Goal: Task Accomplishment & Management: Manage account settings

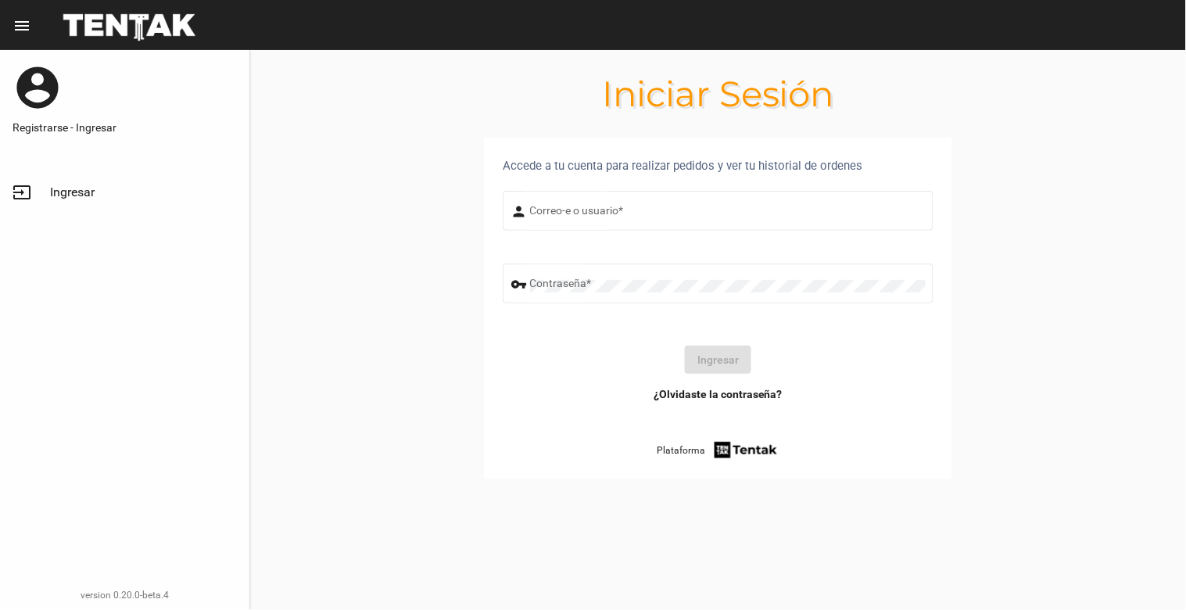
type input "[EMAIL_ADDRESS][DOMAIN_NAME]"
click at [728, 354] on button "Ingresar" at bounding box center [718, 360] width 66 height 28
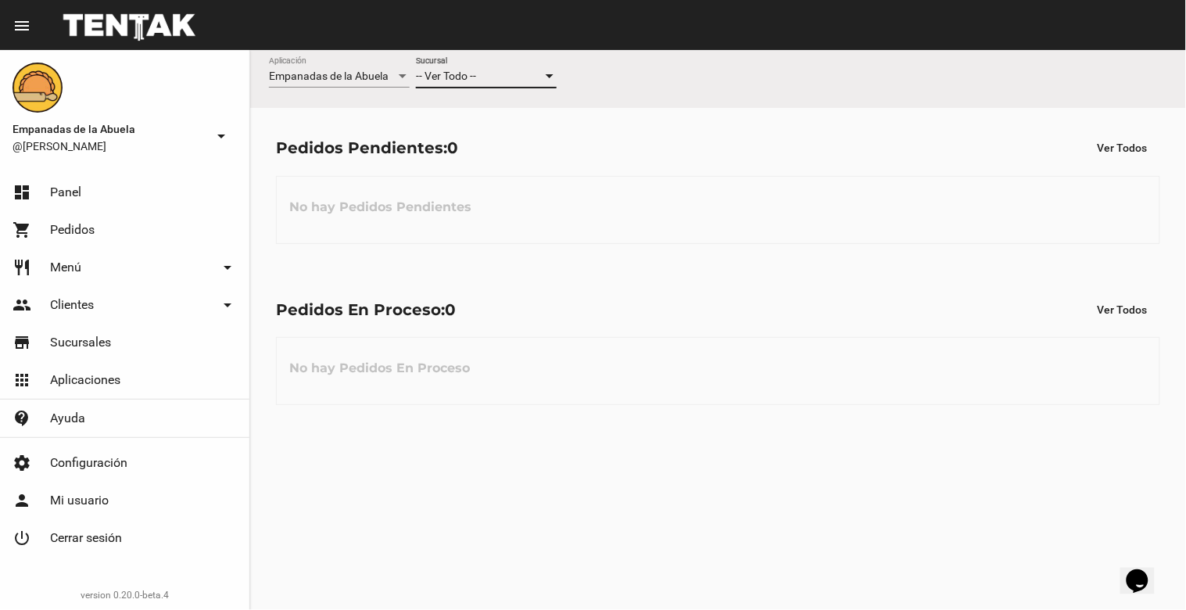
click at [504, 75] on div "-- Ver Todo --" at bounding box center [479, 76] width 127 height 13
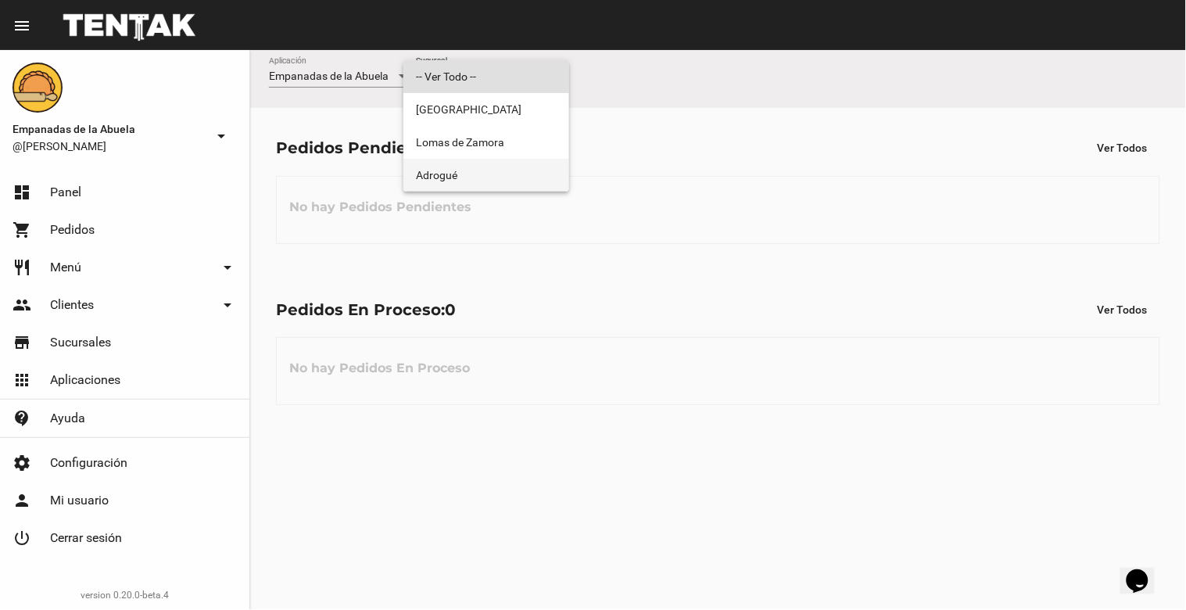
click at [456, 174] on span "Adrogué" at bounding box center [486, 175] width 141 height 33
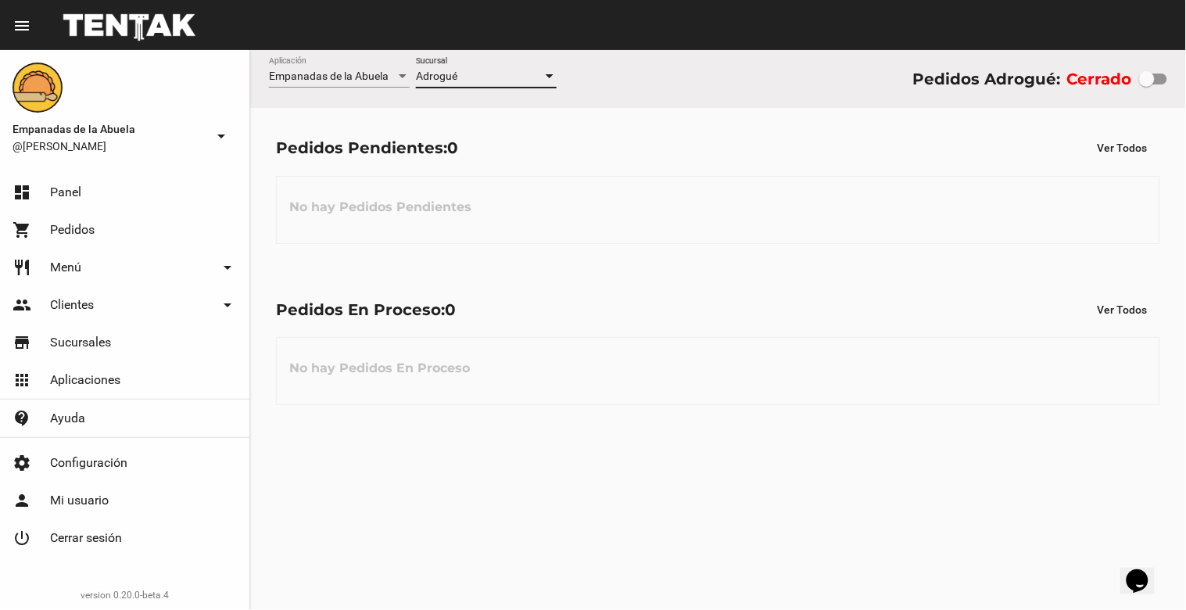
click at [496, 73] on div "Adrogué" at bounding box center [479, 76] width 127 height 13
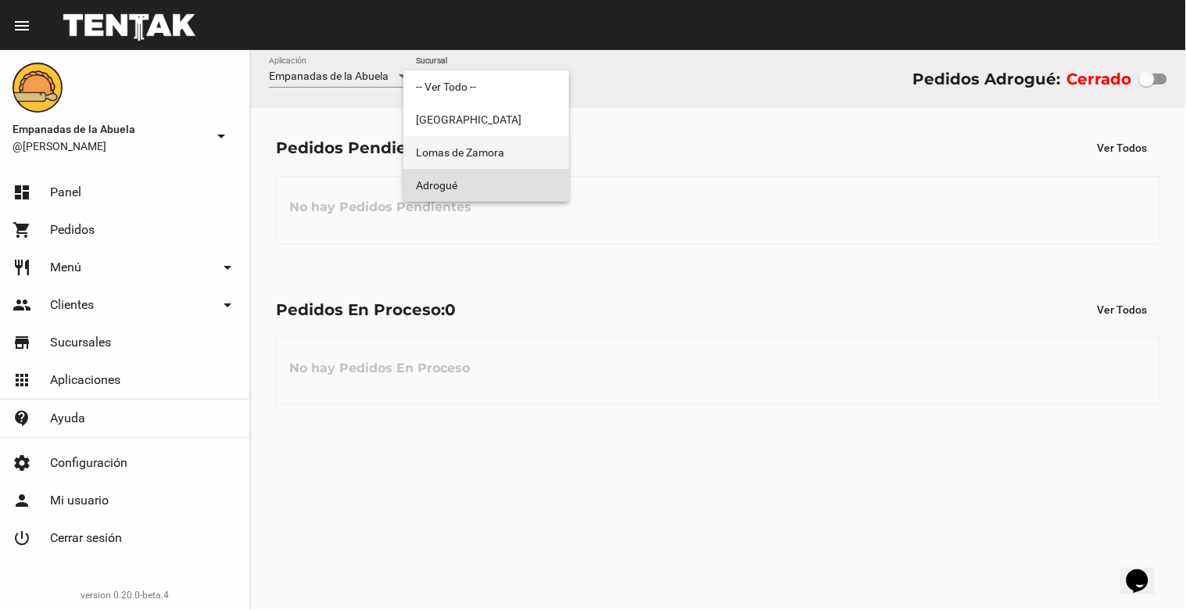
click at [502, 144] on span "Lomas de Zamora" at bounding box center [486, 152] width 141 height 33
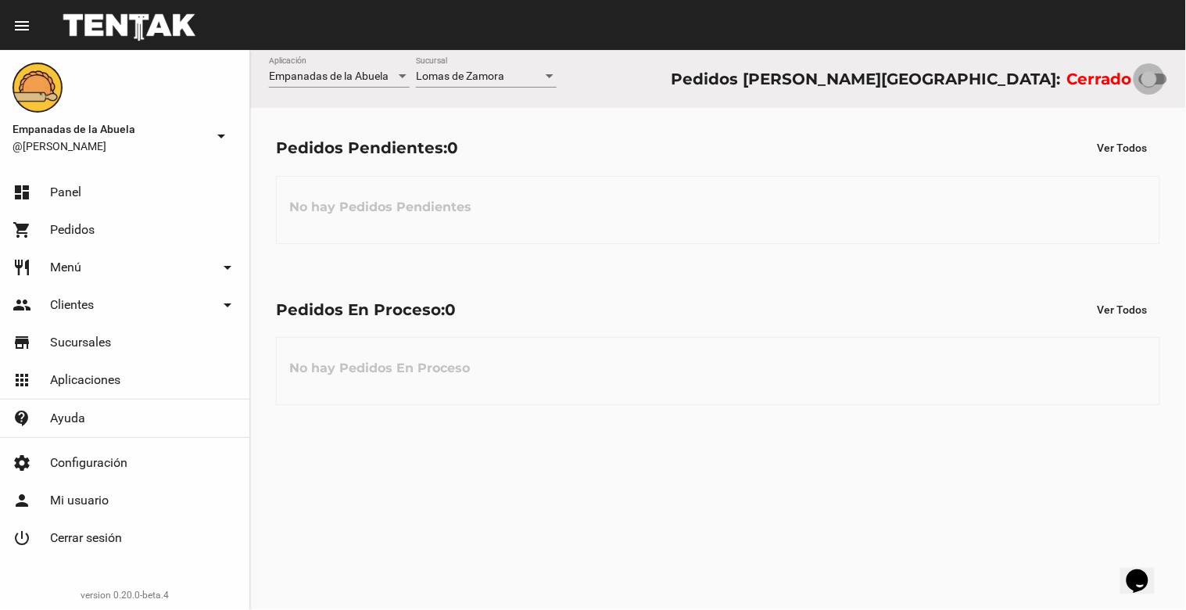
drag, startPoint x: 1142, startPoint y: 82, endPoint x: 1185, endPoint y: 82, distance: 43.0
click at [1185, 82] on div "Empanadas de la Abuela Aplicación [PERSON_NAME] [GEOGRAPHIC_DATA] Pedidos [PERS…" at bounding box center [718, 79] width 936 height 58
checkbox input "true"
